Goal: Information Seeking & Learning: Learn about a topic

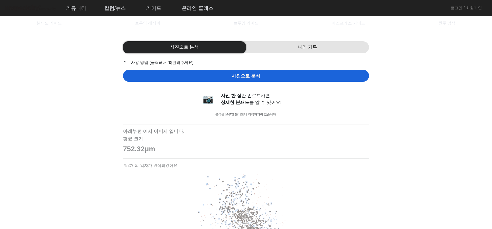
click at [265, 21] on div "브루잉 가이드" at bounding box center [246, 23] width 98 height 12
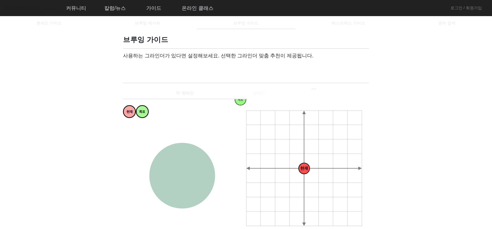
click at [161, 66] on span at bounding box center [147, 68] width 40 height 6
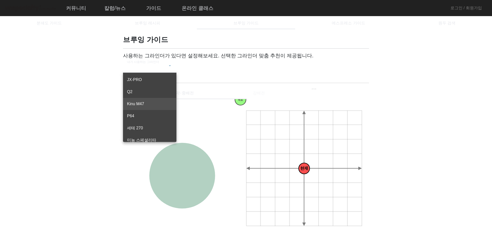
scroll to position [44, 0]
click at [159, 137] on span "[PERSON_NAME]" at bounding box center [149, 134] width 45 height 6
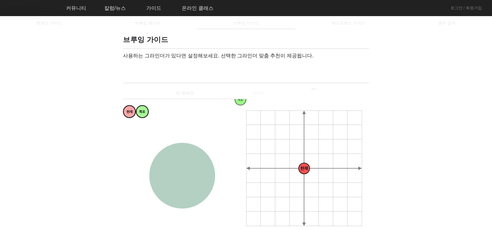
click at [156, 71] on div "내가 사용하는 그라인더 펠로우 오드" at bounding box center [149, 66] width 45 height 14
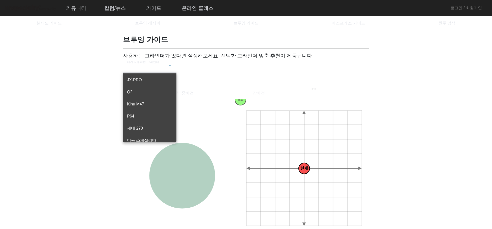
scroll to position [0, 0]
click at [161, 71] on div at bounding box center [246, 114] width 492 height 229
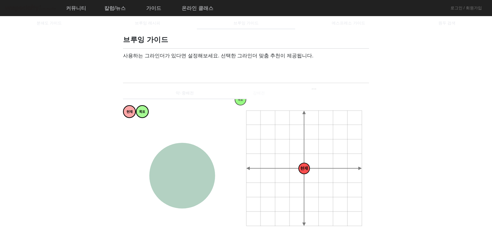
click at [200, 67] on div "사용하는 그라인더가 있다면 설정해보세요. 선택한 그라인더 맞춤 추천이 제공됩니다. 내가 사용하는 그라인더 [PERSON_NAME]" at bounding box center [246, 66] width 246 height 26
click at [341, 29] on span "에스프레소 가이드" at bounding box center [348, 23] width 33 height 12
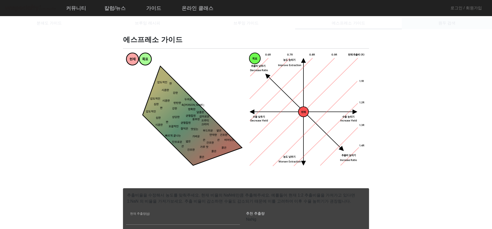
click at [462, 26] on div "원두 검색" at bounding box center [447, 23] width 90 height 12
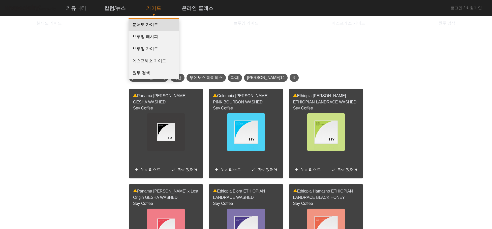
click at [155, 27] on link "분쇄도 가이드" at bounding box center [154, 25] width 50 height 12
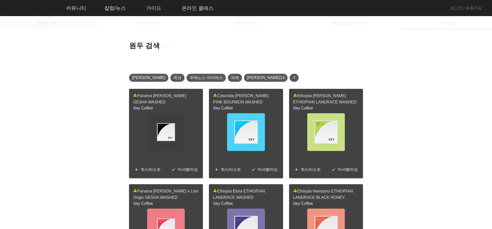
click at [58, 25] on span "분쇄도 가이드" at bounding box center [49, 23] width 25 height 4
